Goal: Task Accomplishment & Management: Use online tool/utility

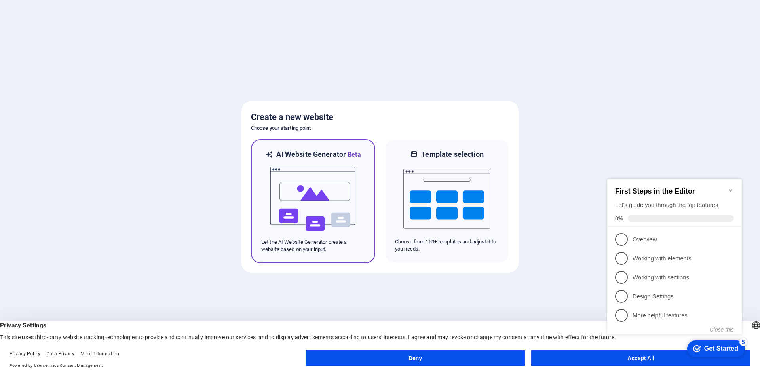
click at [310, 198] on img at bounding box center [312, 198] width 87 height 79
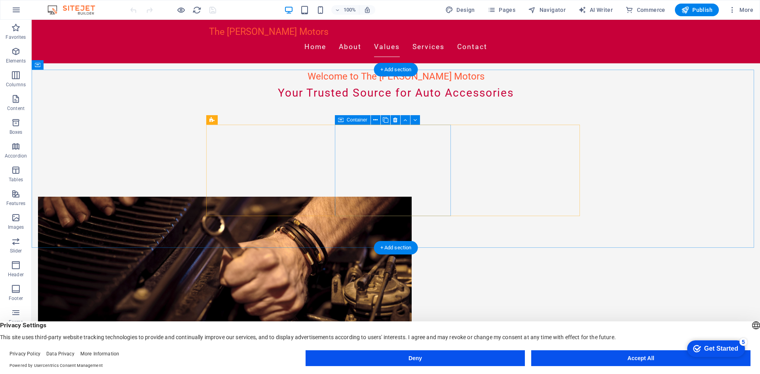
scroll to position [317, 0]
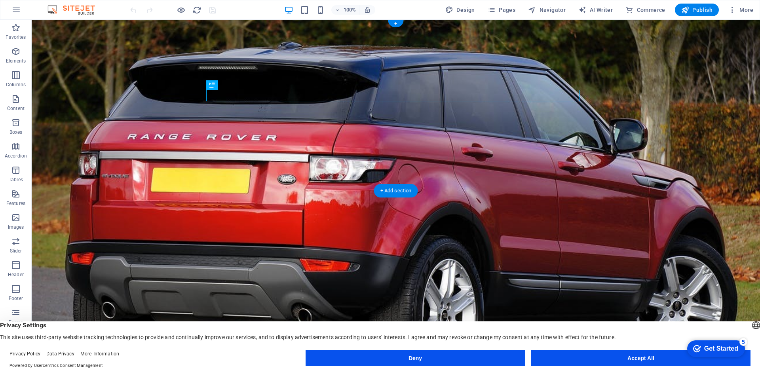
click at [136, 180] on figure at bounding box center [396, 190] width 728 height 341
click at [138, 178] on figure at bounding box center [396, 190] width 728 height 341
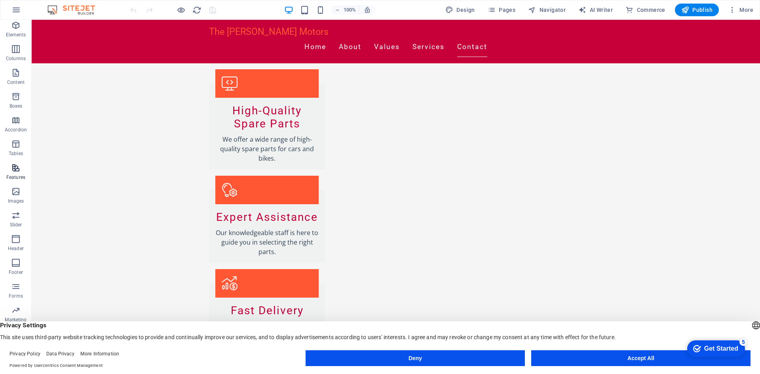
scroll to position [38, 0]
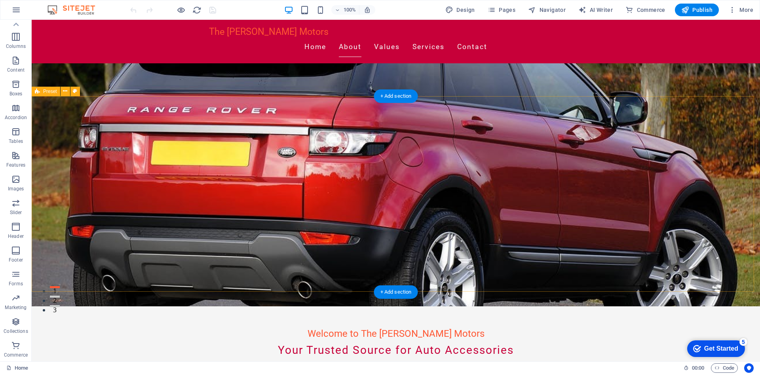
scroll to position [0, 0]
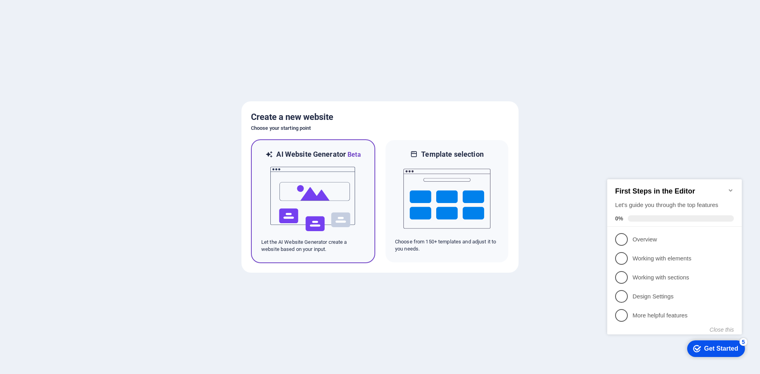
click at [308, 195] on img at bounding box center [312, 198] width 87 height 79
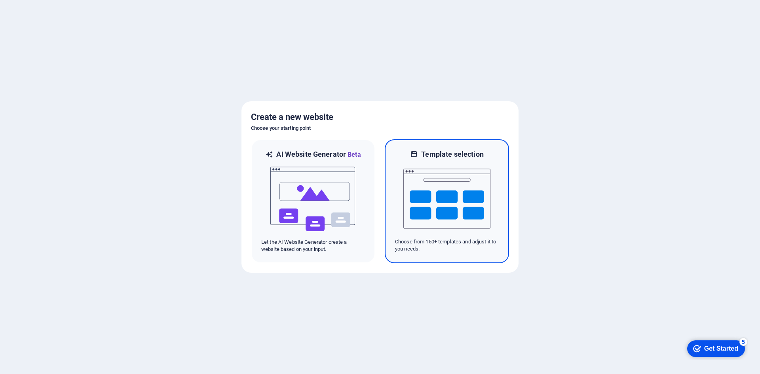
click at [410, 182] on img at bounding box center [446, 198] width 87 height 79
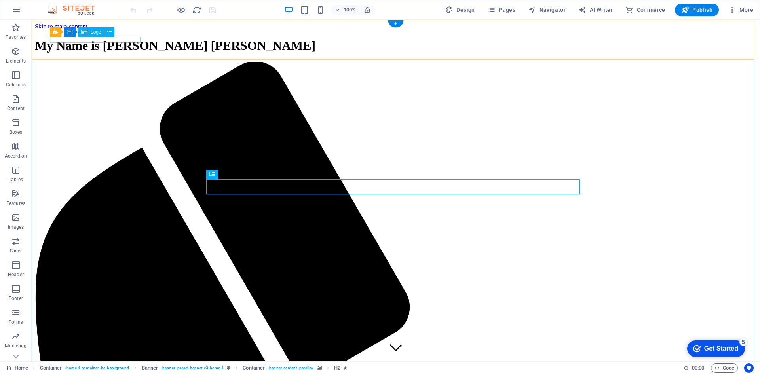
click at [92, 40] on div "My Name is [PERSON_NAME] [PERSON_NAME]" at bounding box center [396, 45] width 722 height 15
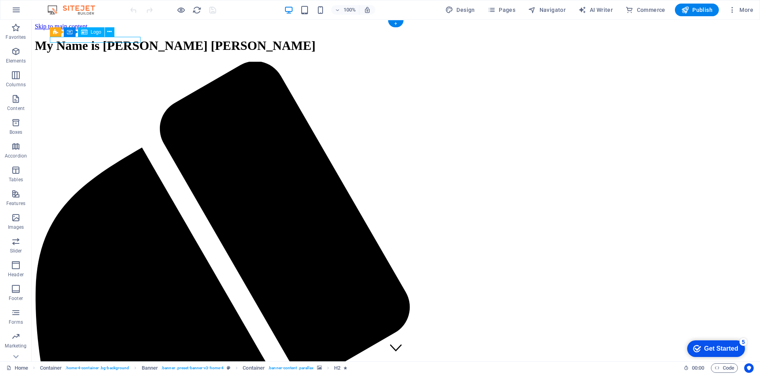
click at [92, 40] on div "My Name is [PERSON_NAME] [PERSON_NAME]" at bounding box center [396, 45] width 722 height 15
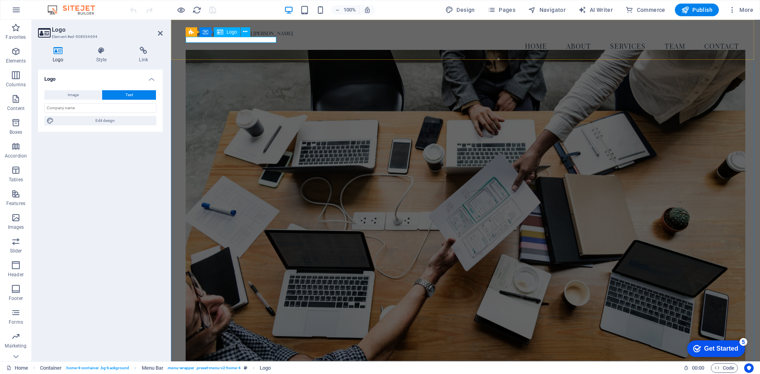
click at [207, 36] on div "My Name is [PERSON_NAME] [PERSON_NAME]" at bounding box center [465, 33] width 559 height 6
click at [210, 36] on div "My Name is [PERSON_NAME] [PERSON_NAME]" at bounding box center [465, 33] width 559 height 6
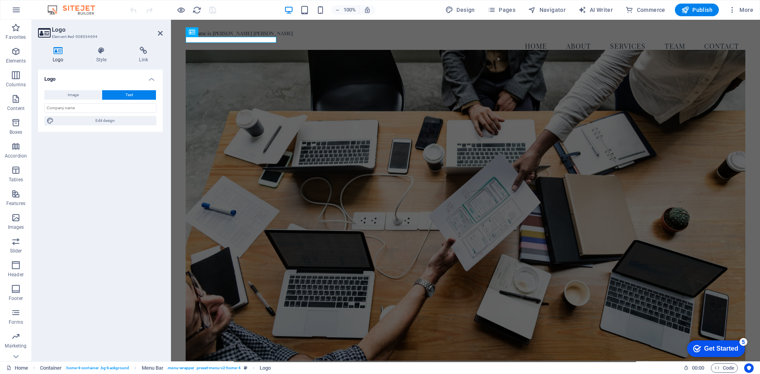
click at [125, 93] on span "Text" at bounding box center [129, 94] width 8 height 9
click at [90, 107] on input "text" at bounding box center [100, 107] width 112 height 9
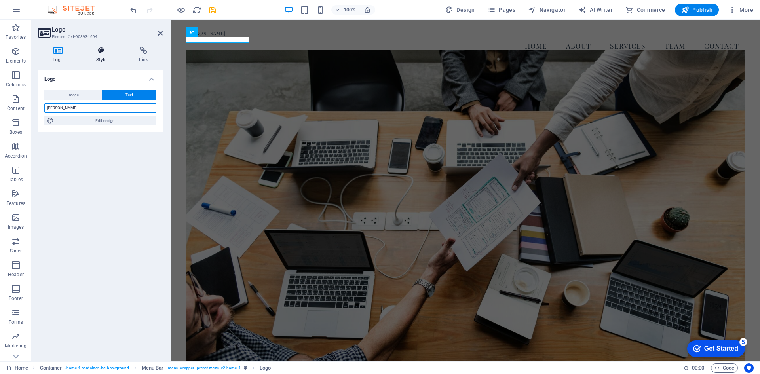
type input "[PERSON_NAME]"
click at [99, 53] on icon at bounding box center [101, 51] width 40 height 8
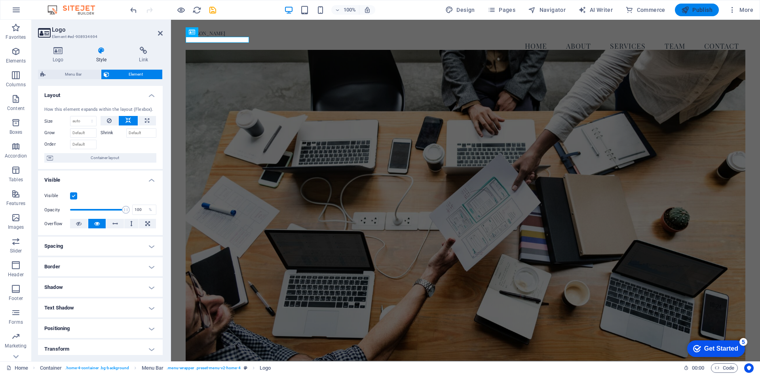
click at [692, 10] on span "Publish" at bounding box center [696, 10] width 31 height 8
